Goal: Obtain resource: Obtain resource

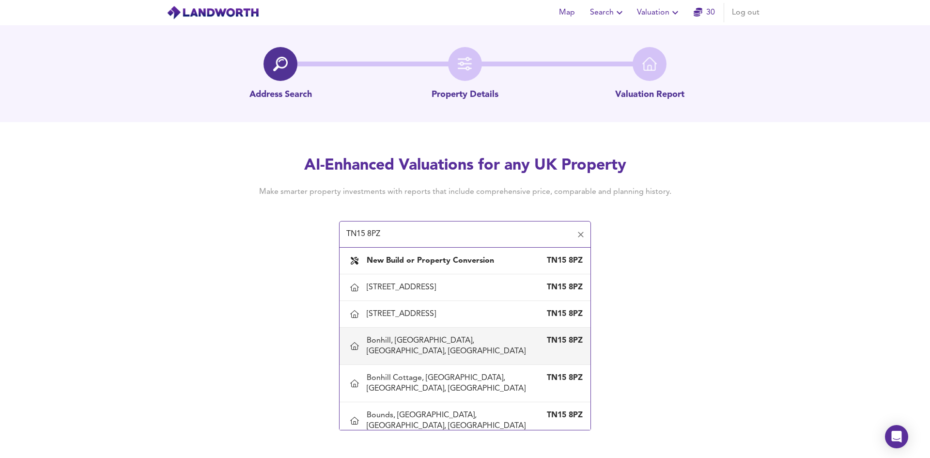
click at [460, 356] on div "Bonhill, [GEOGRAPHIC_DATA], [GEOGRAPHIC_DATA], [GEOGRAPHIC_DATA]" at bounding box center [455, 345] width 177 height 21
type input "Bonhill, [GEOGRAPHIC_DATA], [GEOGRAPHIC_DATA], [GEOGRAPHIC_DATA]"
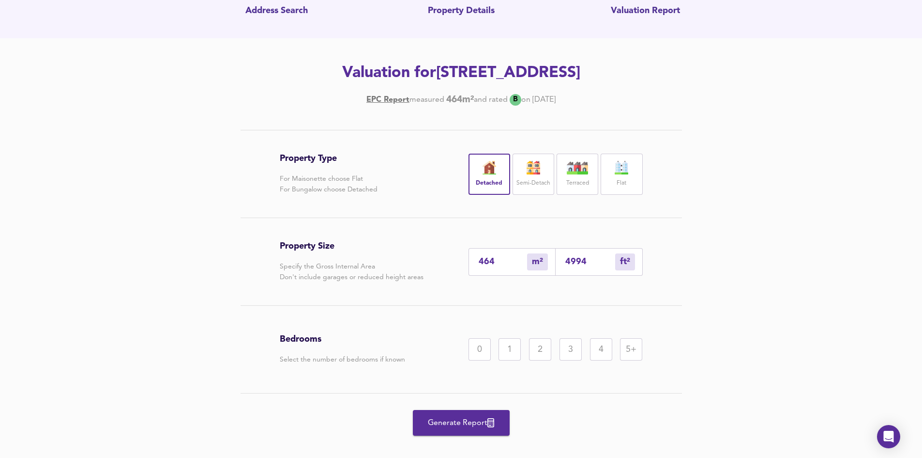
scroll to position [97, 0]
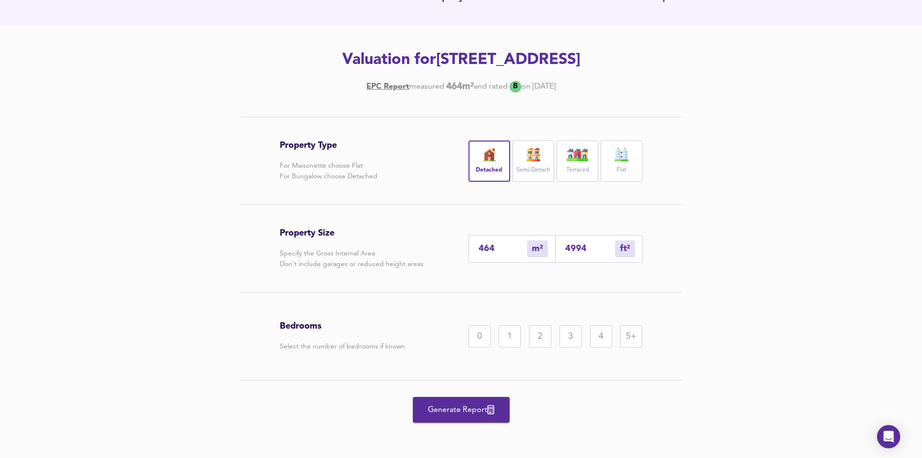
click at [462, 412] on span "Generate Report" at bounding box center [461, 410] width 77 height 14
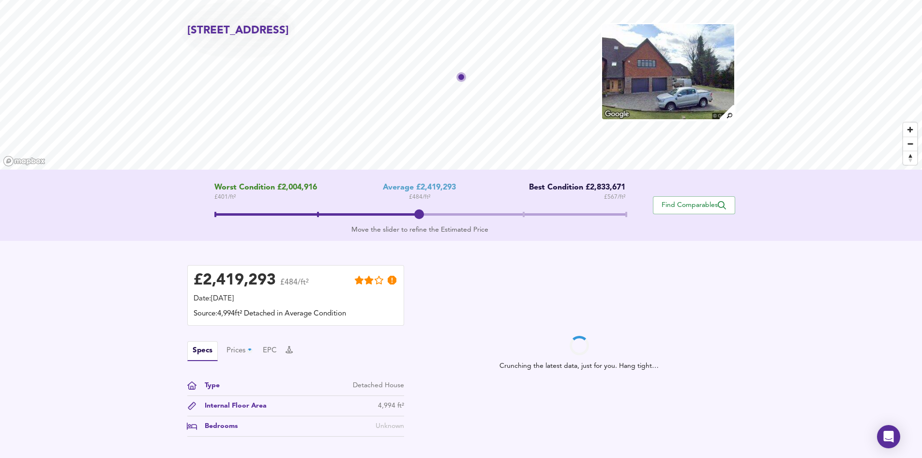
scroll to position [48, 0]
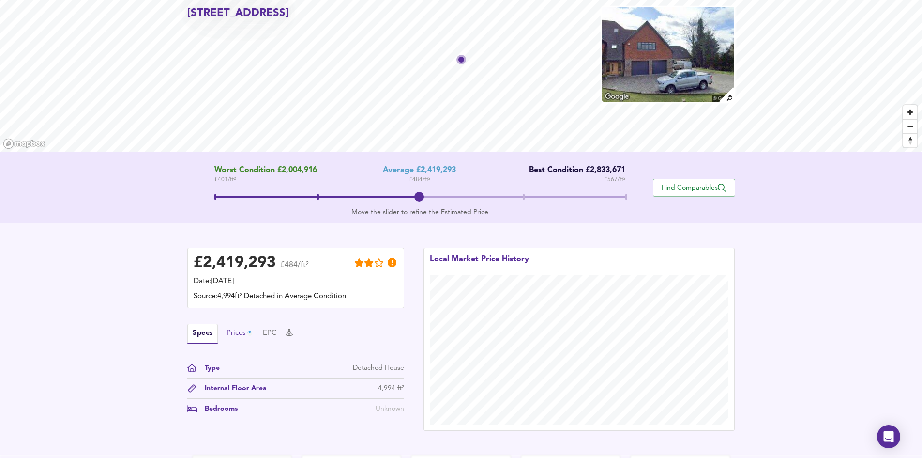
click at [240, 331] on div "Prices" at bounding box center [241, 333] width 28 height 11
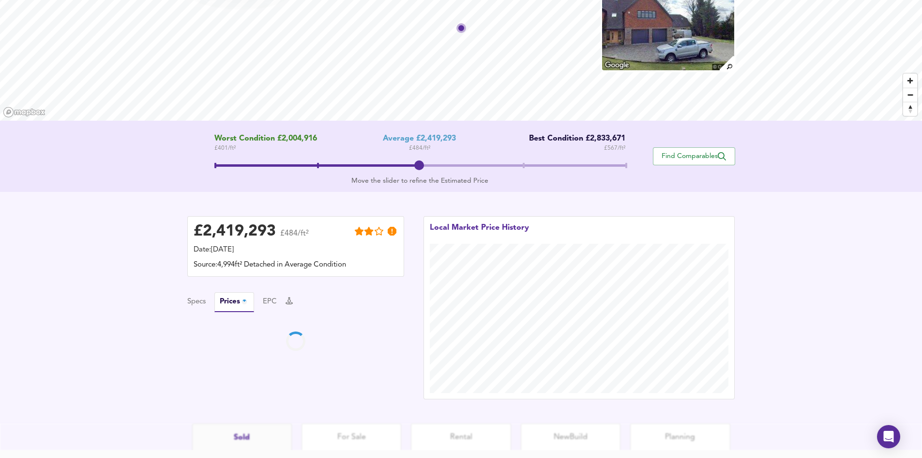
scroll to position [97, 0]
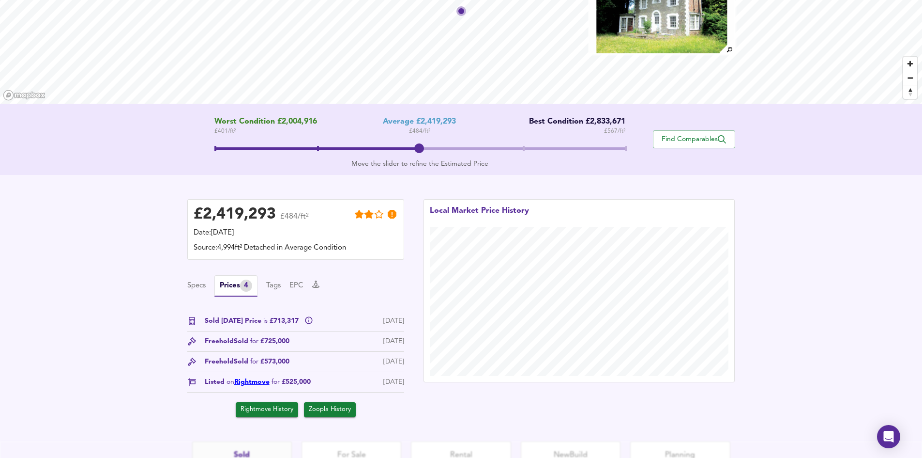
click at [255, 385] on link "Rightmove" at bounding box center [251, 381] width 35 height 7
click at [354, 117] on div "[GEOGRAPHIC_DATA], [GEOGRAPHIC_DATA] Worst Condition £2,004,916 £ 401 / ft² Ave…" at bounding box center [461, 184] width 922 height 513
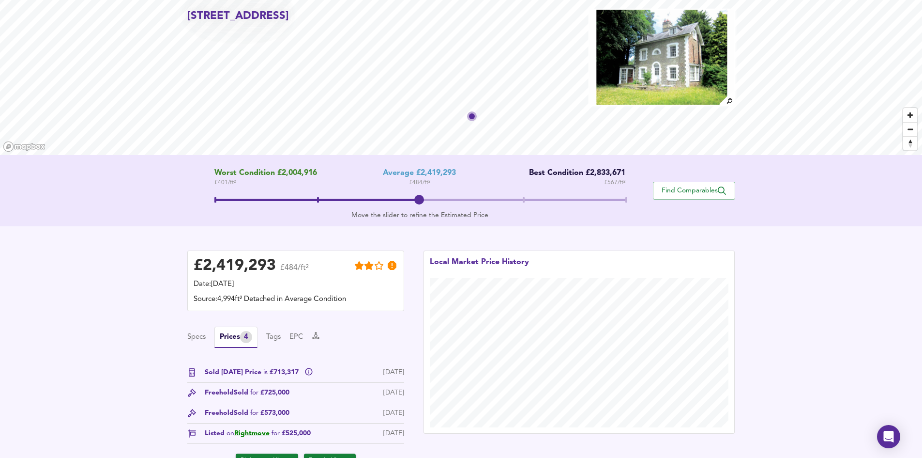
scroll to position [0, 0]
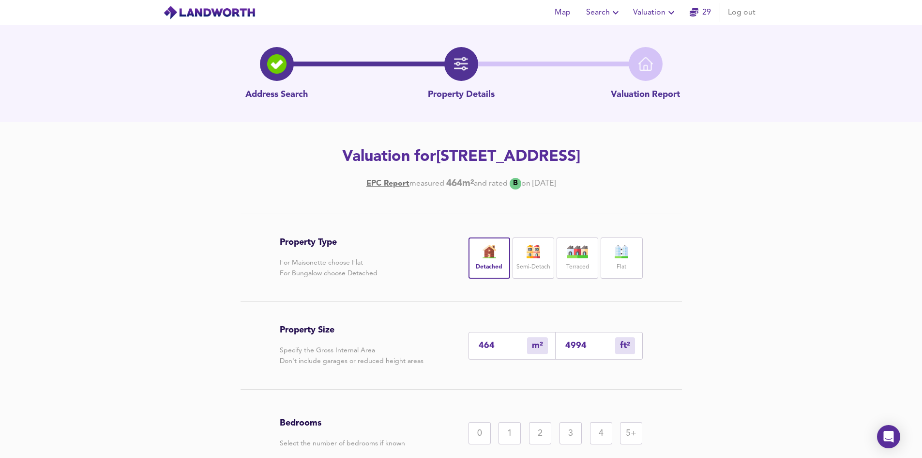
scroll to position [97, 0]
